Goal: Answer question/provide support: Share knowledge or assist other users

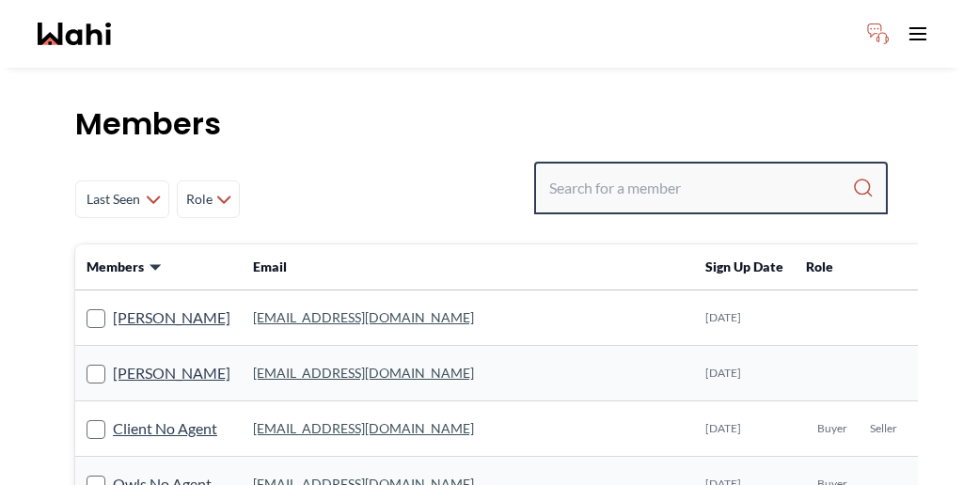
click at [685, 171] on input "Search input" at bounding box center [700, 188] width 303 height 34
paste input "Muhammad"
type input "Muhammad"
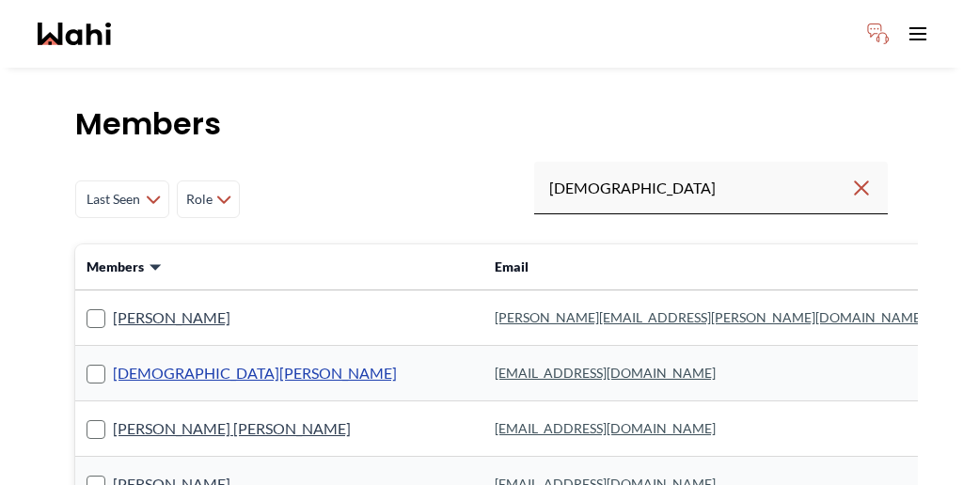
click at [158, 361] on link "Muhammad Umer" at bounding box center [255, 373] width 284 height 24
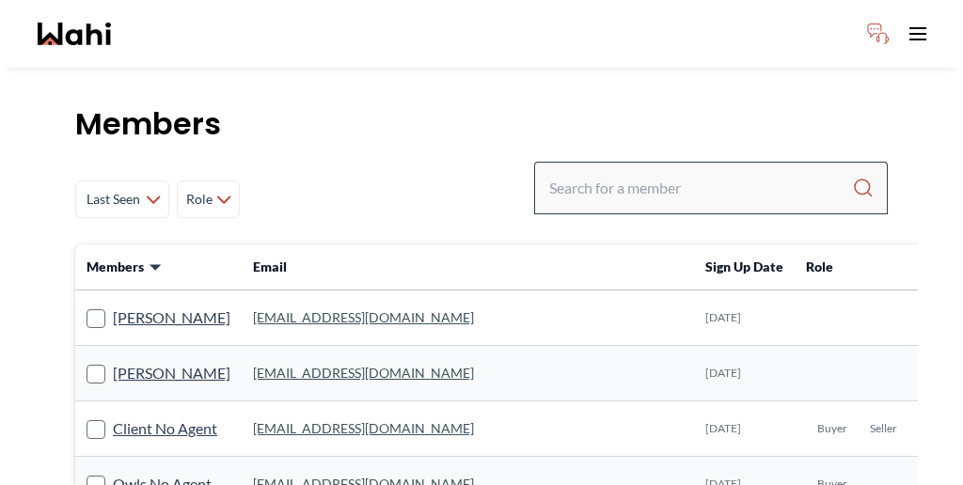
click at [683, 162] on div at bounding box center [710, 188] width 353 height 53
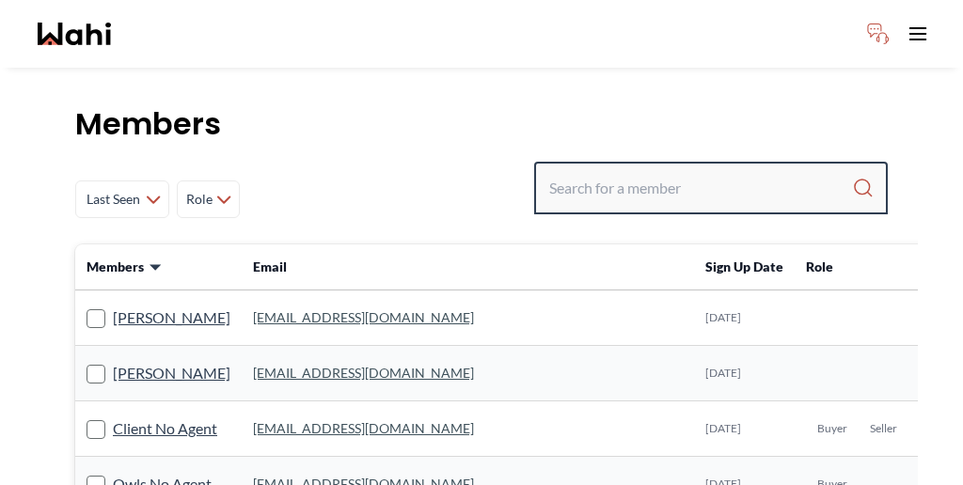
click at [677, 171] on input "Search input" at bounding box center [700, 188] width 303 height 34
paste input "[PERSON_NAME] [PERSON_NAME]"
type input "[PERSON_NAME] [PERSON_NAME]"
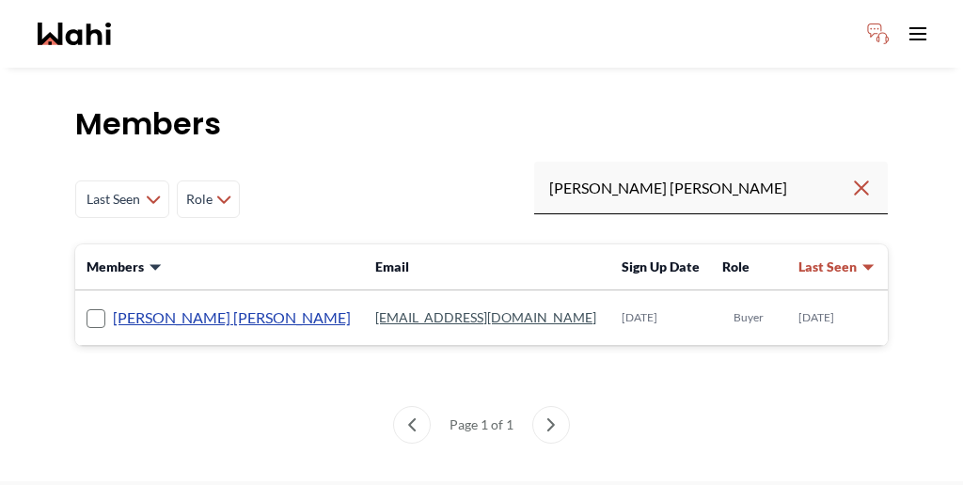
click at [161, 306] on link "[PERSON_NAME] [PERSON_NAME]" at bounding box center [232, 318] width 238 height 24
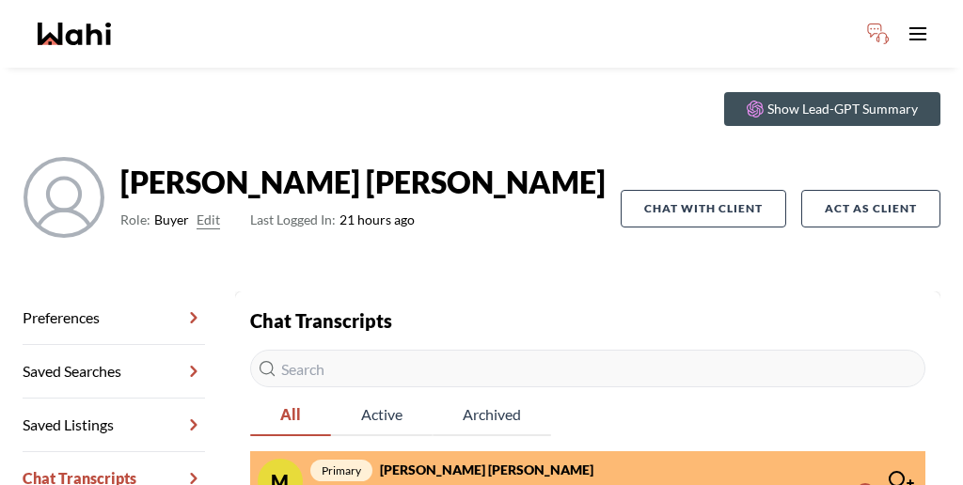
scroll to position [90, 0]
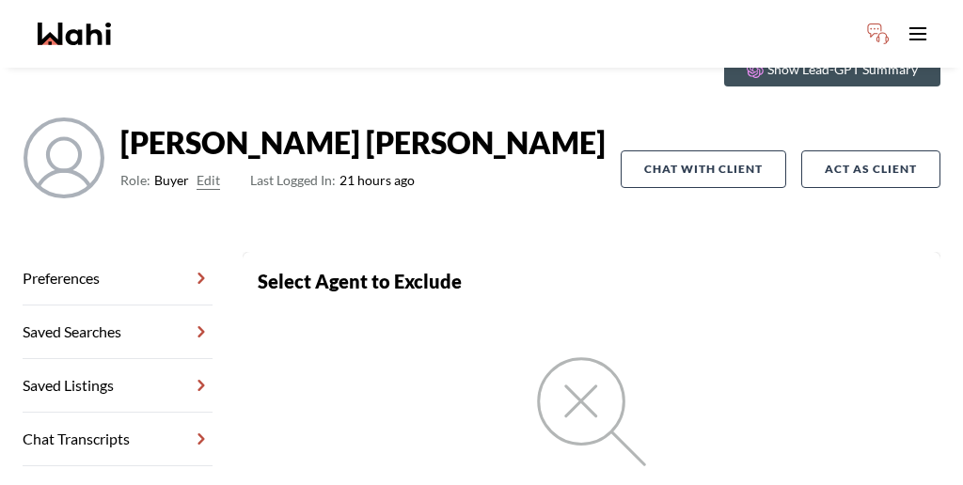
click at [118, 413] on link "Chat Transcripts" at bounding box center [118, 440] width 190 height 54
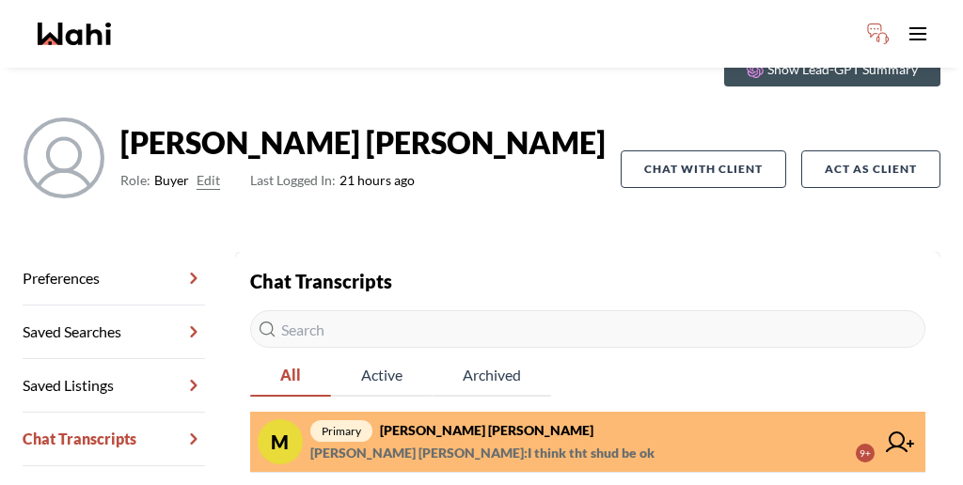
click at [417, 442] on span "[PERSON_NAME] [PERSON_NAME] : I think tht shud be ok" at bounding box center [482, 453] width 344 height 23
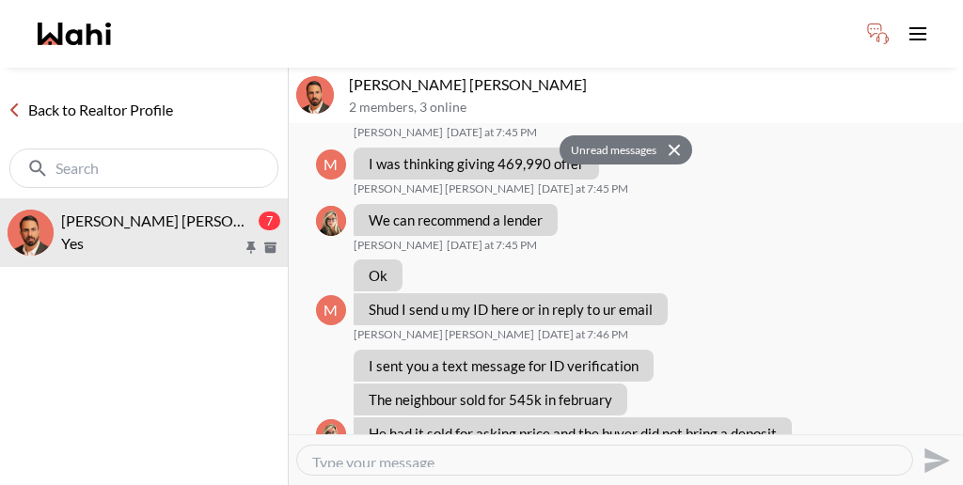
scroll to position [3803, 0]
